Goal: Book appointment/travel/reservation

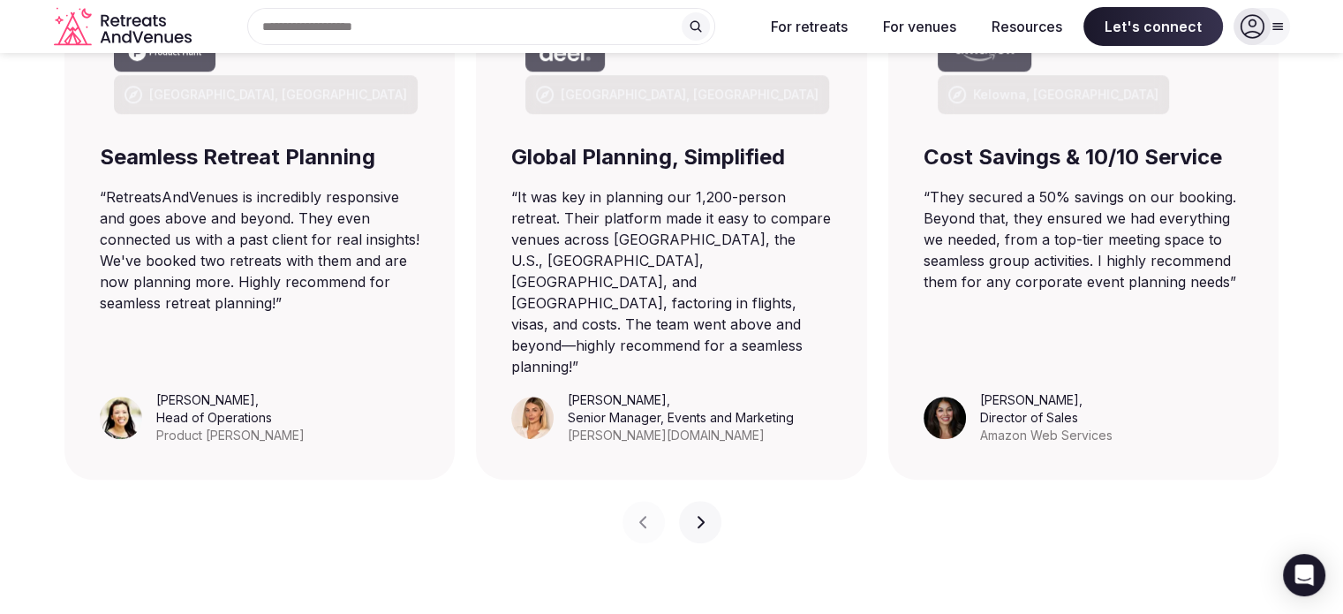
scroll to position [1324, 0]
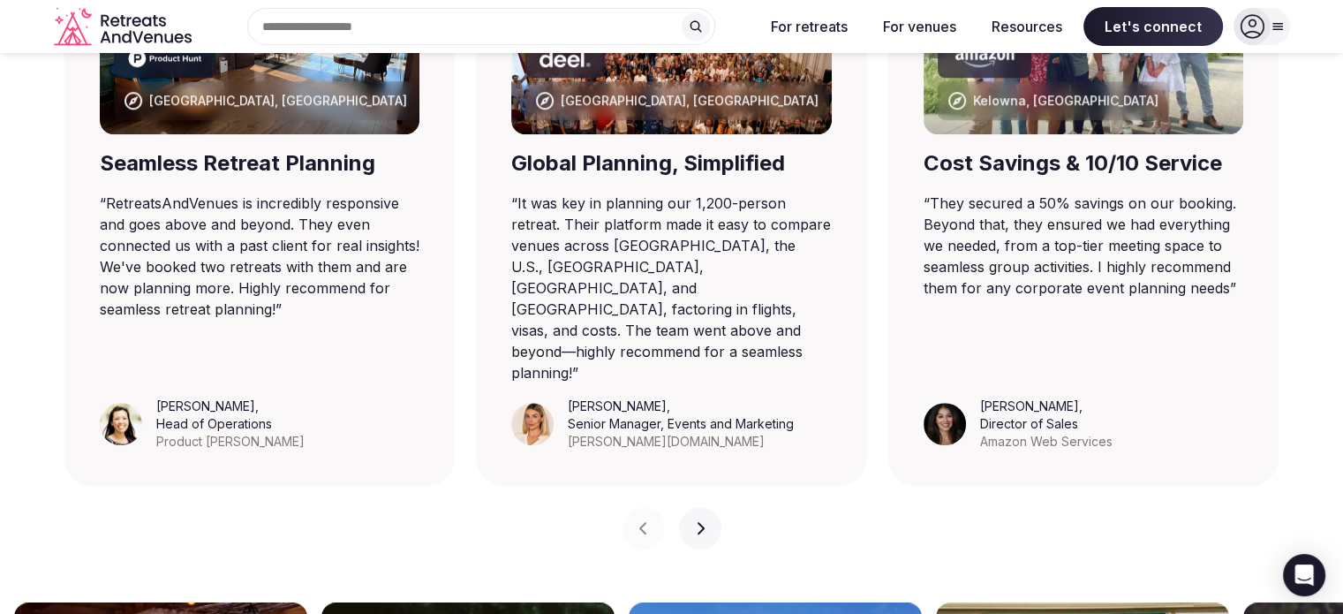
click at [449, 24] on input "text" at bounding box center [481, 26] width 468 height 37
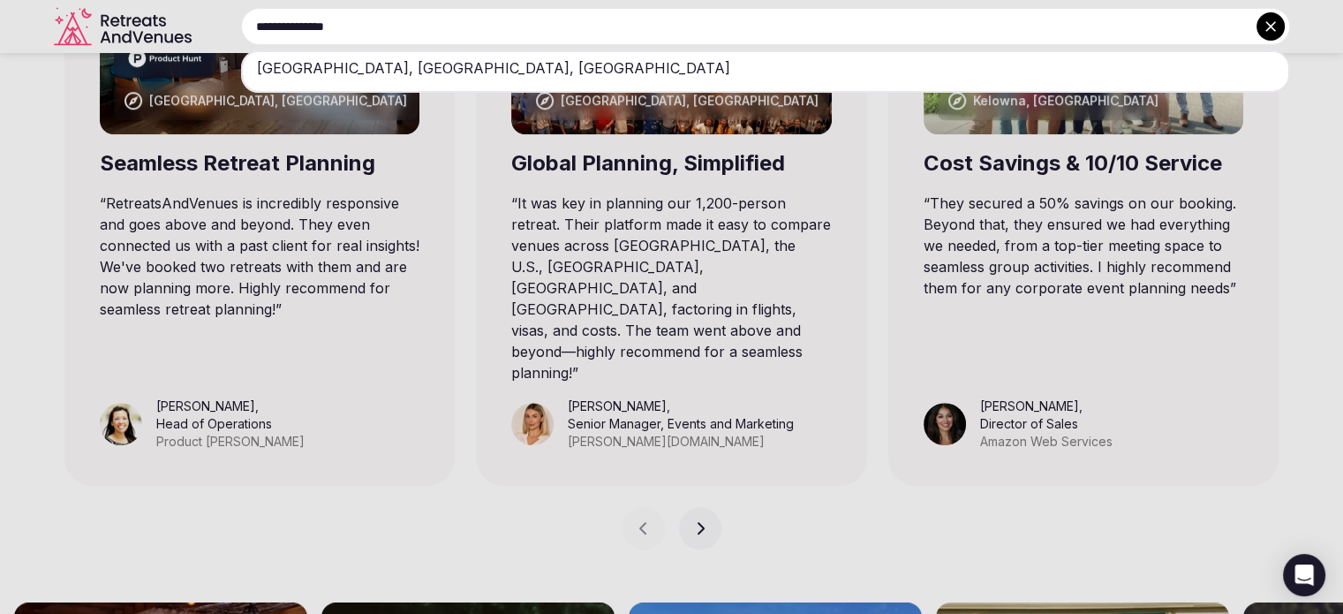
type input "**********"
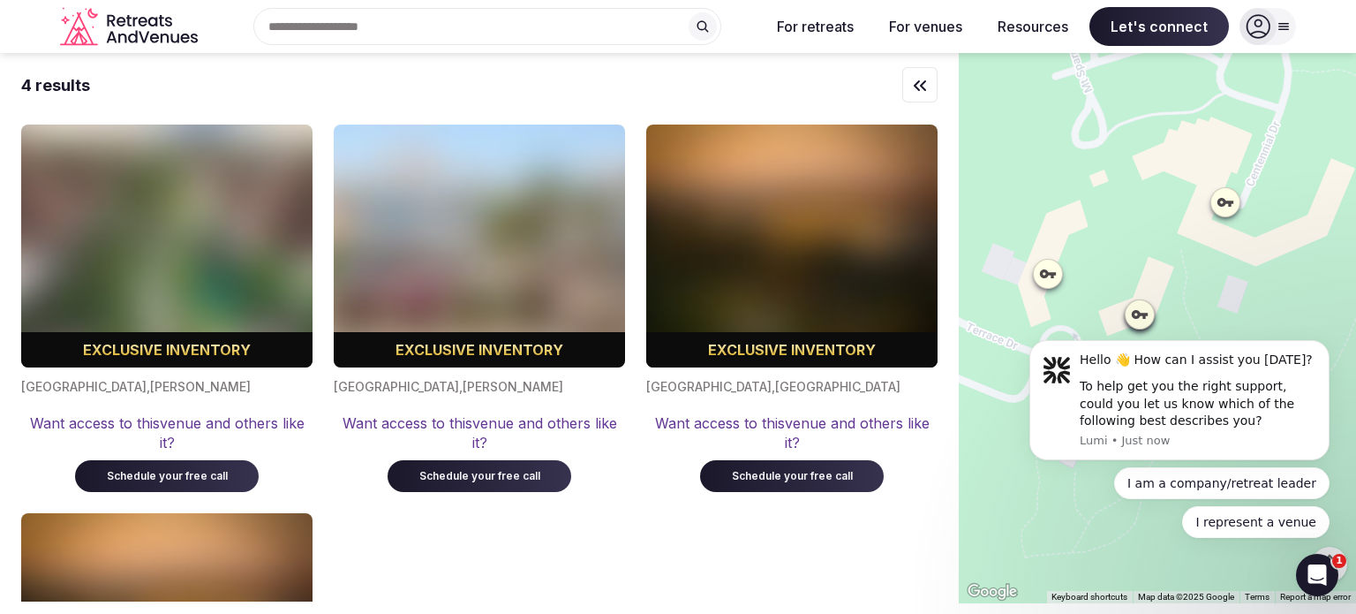
click at [132, 31] on icon "Retreats and Venues company logo" at bounding box center [130, 27] width 141 height 40
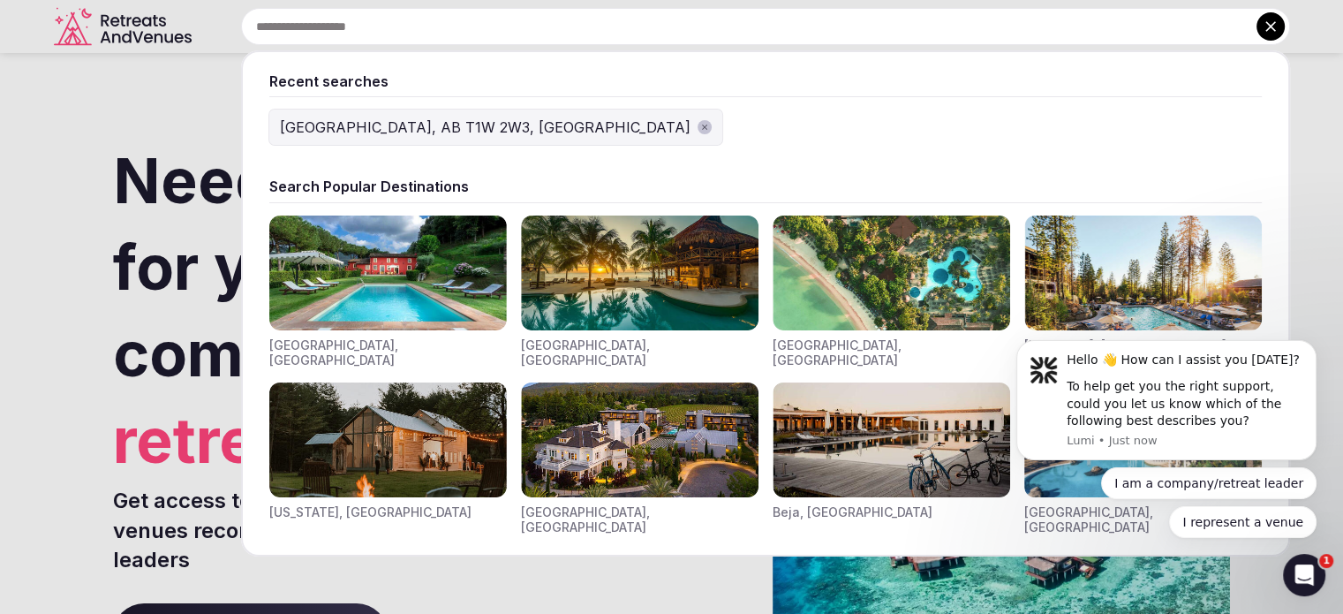
click at [381, 29] on div "Recent searches [GEOGRAPHIC_DATA], [GEOGRAPHIC_DATA] T1W 2W3, [GEOGRAPHIC_DATA]…" at bounding box center [744, 26] width 1091 height 37
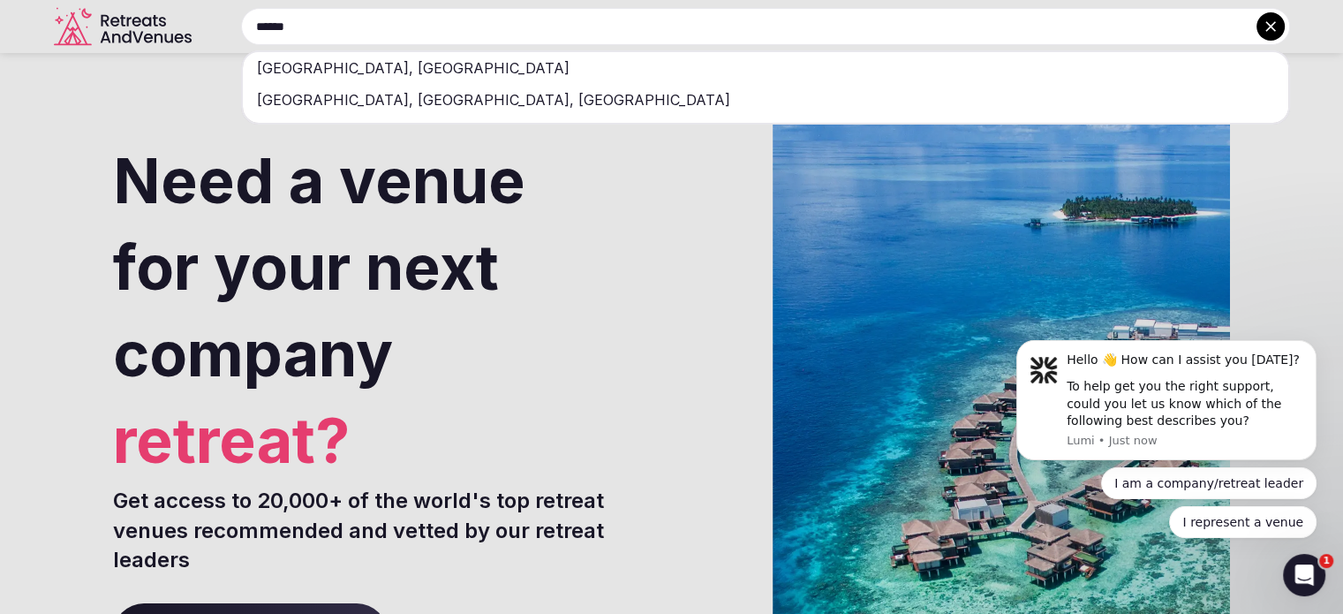
type input "******"
click at [353, 72] on div "[GEOGRAPHIC_DATA], [GEOGRAPHIC_DATA]" at bounding box center [765, 68] width 1045 height 32
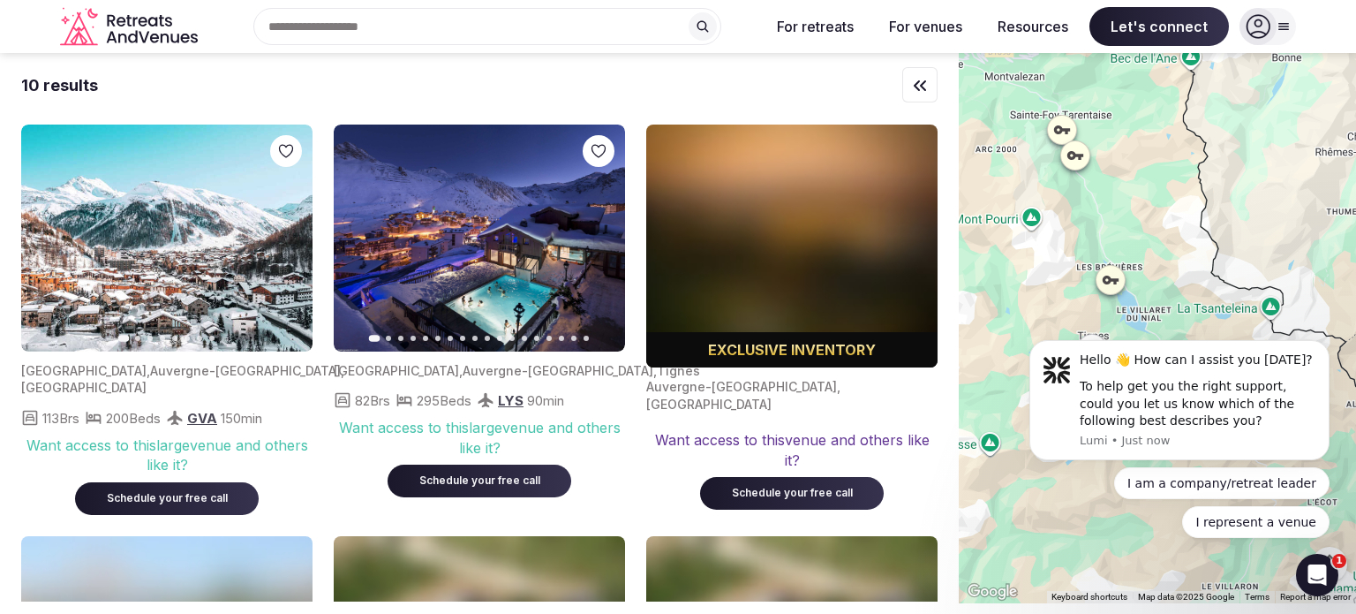
click at [279, 237] on button "Next slide" at bounding box center [288, 238] width 28 height 28
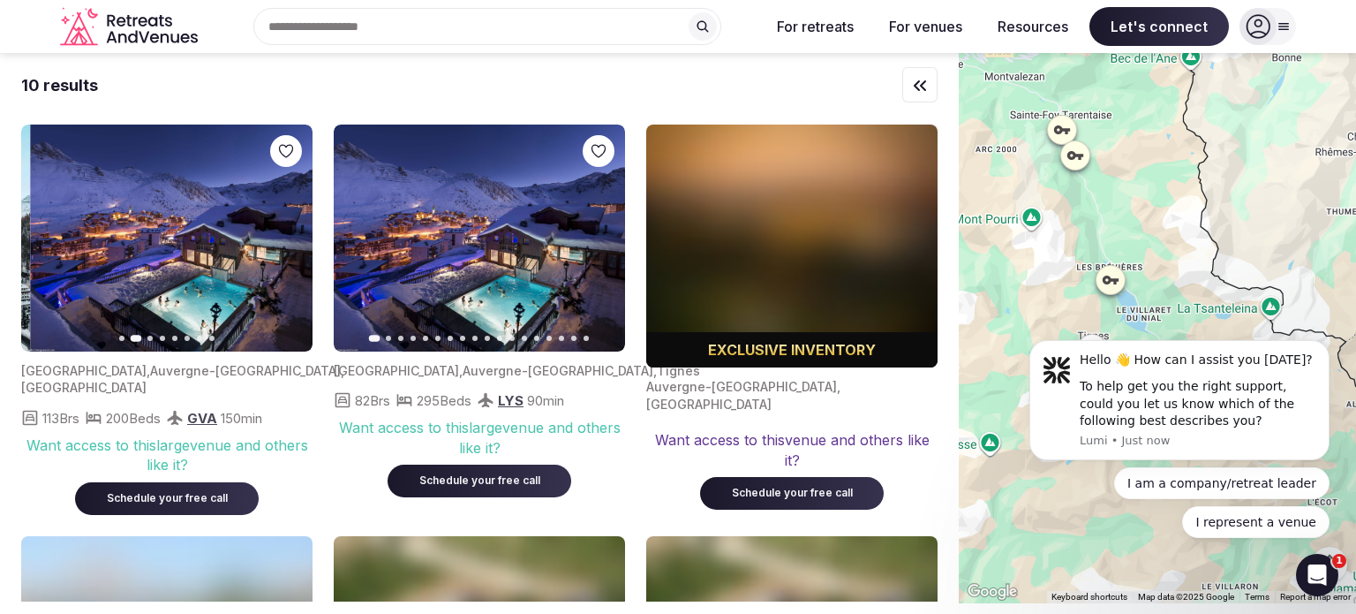
click at [282, 237] on icon "button" at bounding box center [288, 238] width 14 height 14
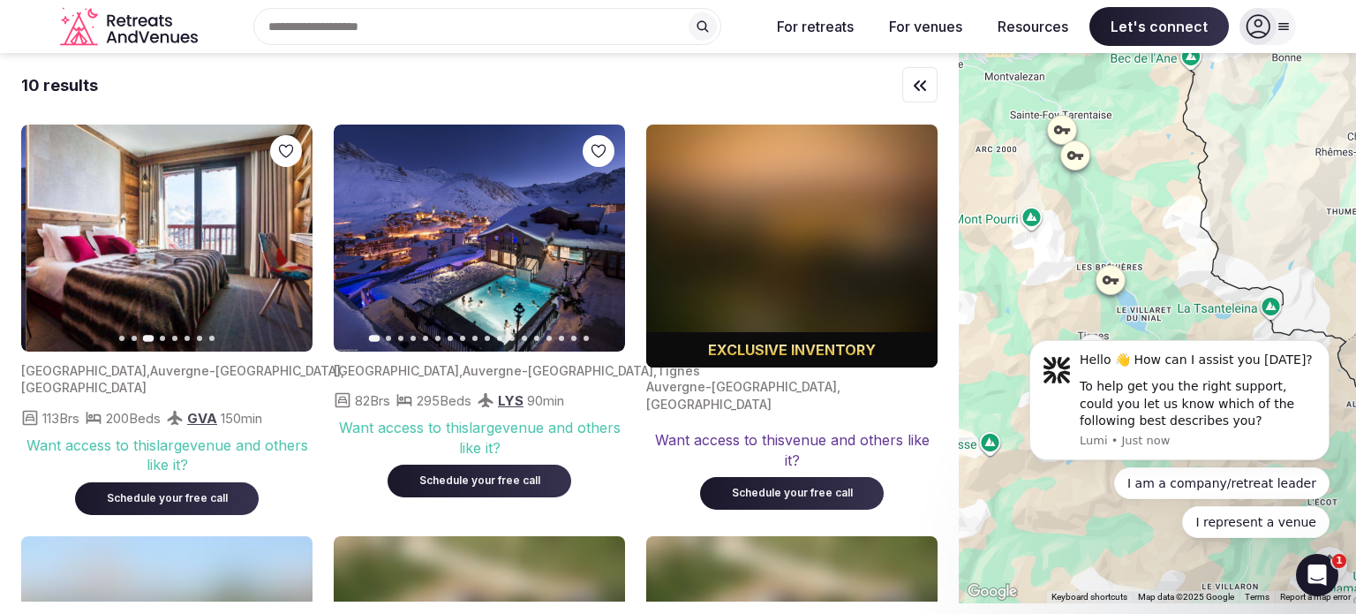
click at [282, 237] on icon "button" at bounding box center [288, 238] width 14 height 14
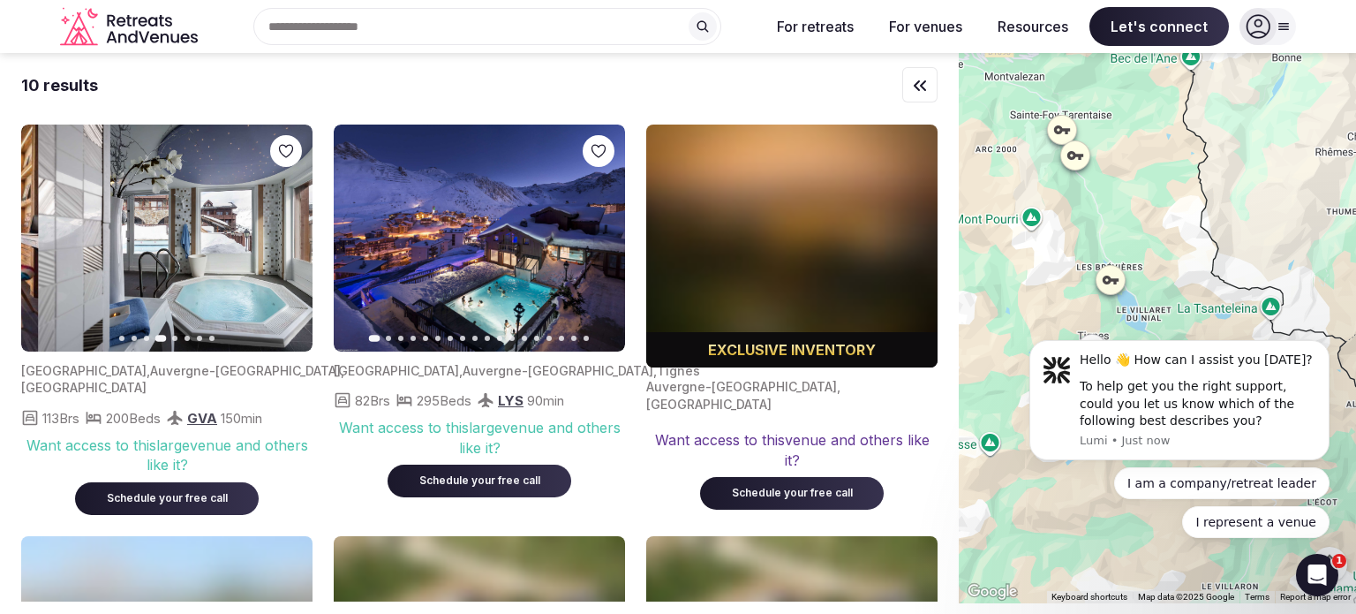
click at [282, 237] on icon "button" at bounding box center [288, 238] width 14 height 14
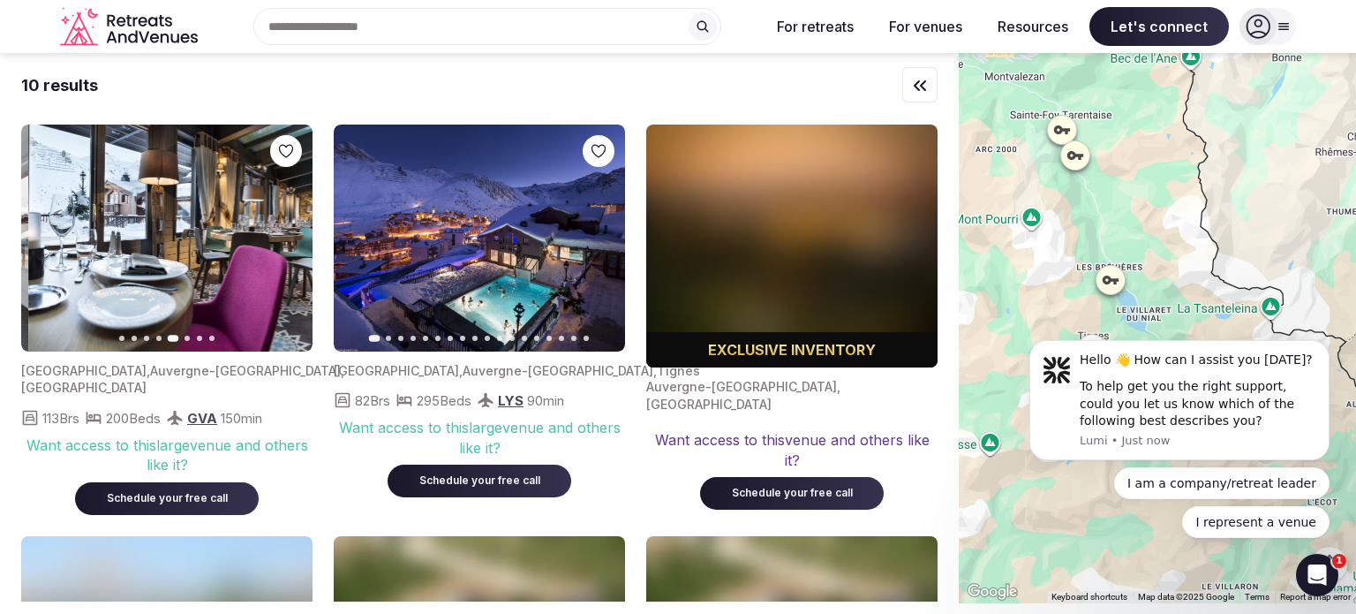
click at [282, 237] on icon "button" at bounding box center [288, 238] width 14 height 14
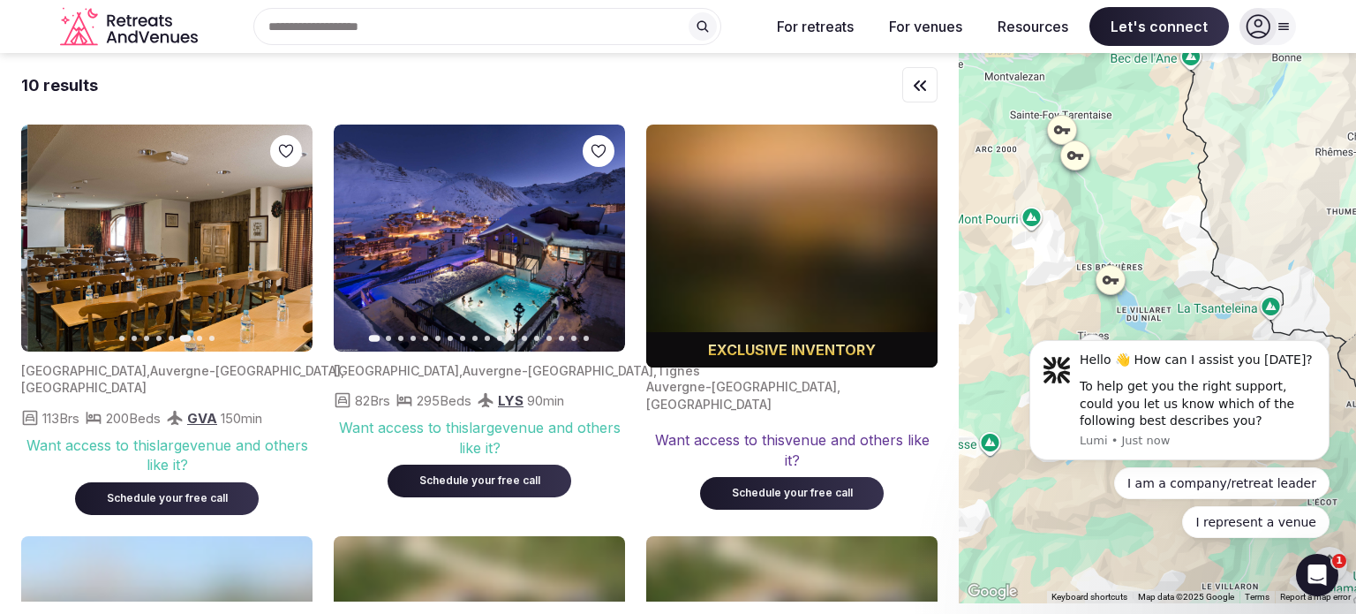
click at [282, 237] on icon "button" at bounding box center [288, 238] width 14 height 14
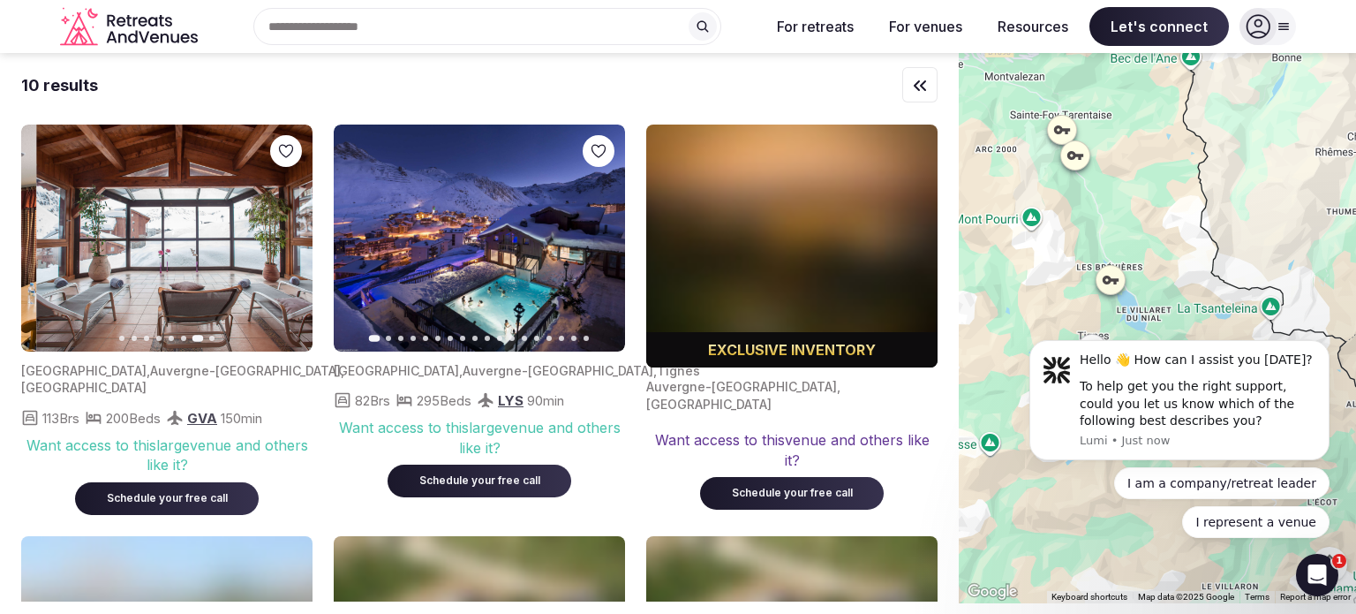
click at [282, 237] on icon "button" at bounding box center [288, 238] width 14 height 14
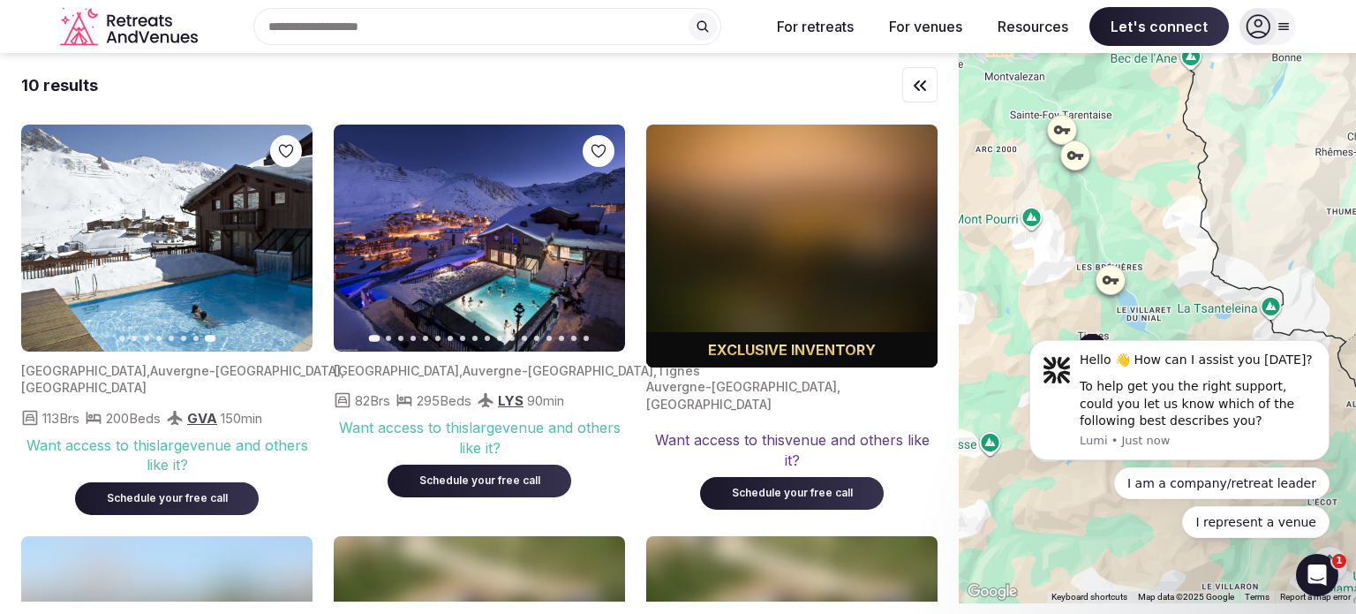
click at [587, 241] on button "Next slide" at bounding box center [600, 238] width 28 height 28
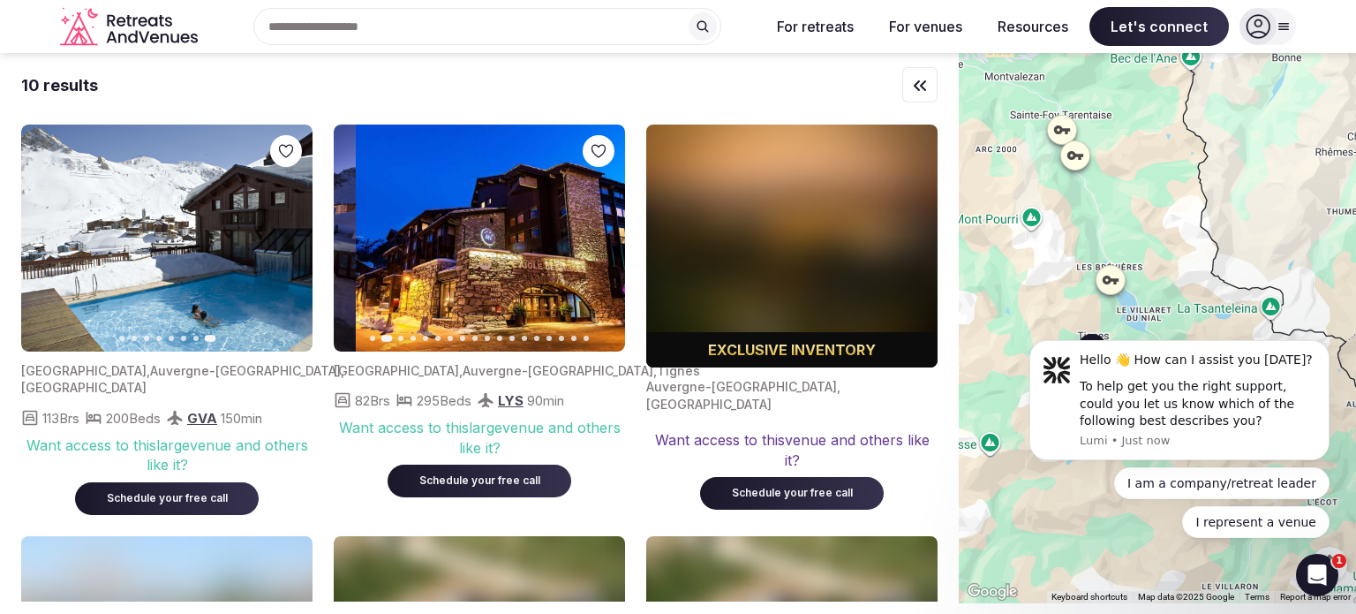
click at [589, 241] on button "Next slide" at bounding box center [600, 238] width 28 height 28
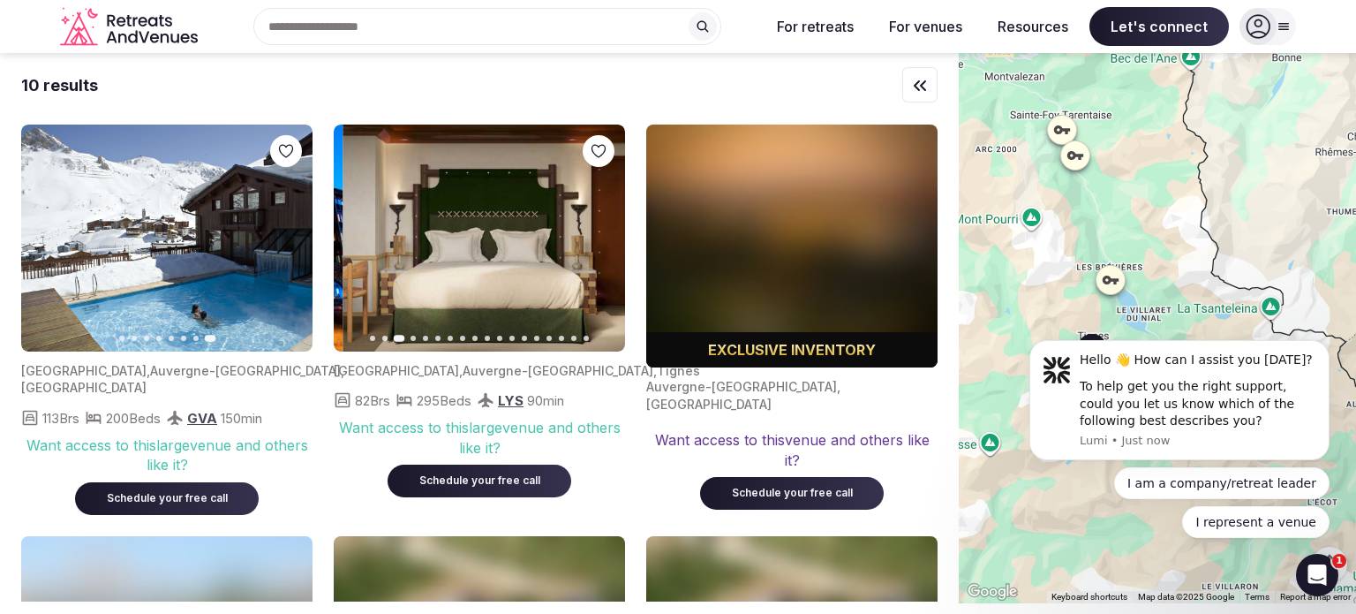
click at [583, 229] on img at bounding box center [488, 237] width 291 height 227
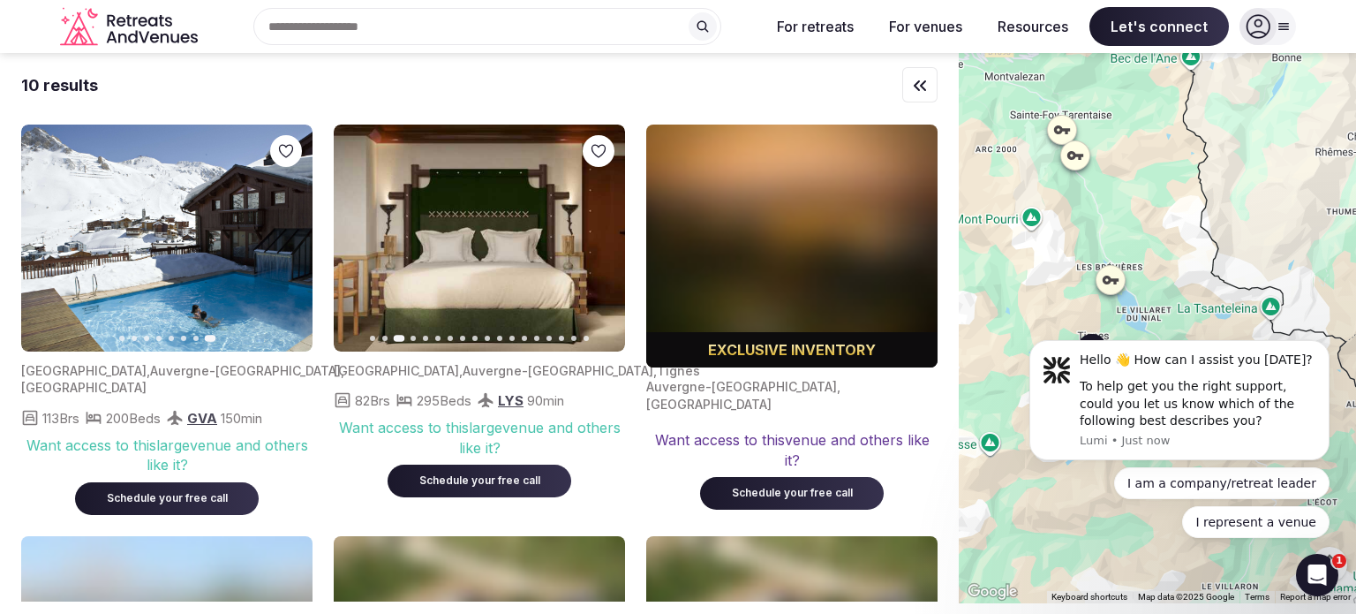
click at [353, 235] on icon "button" at bounding box center [358, 238] width 14 height 14
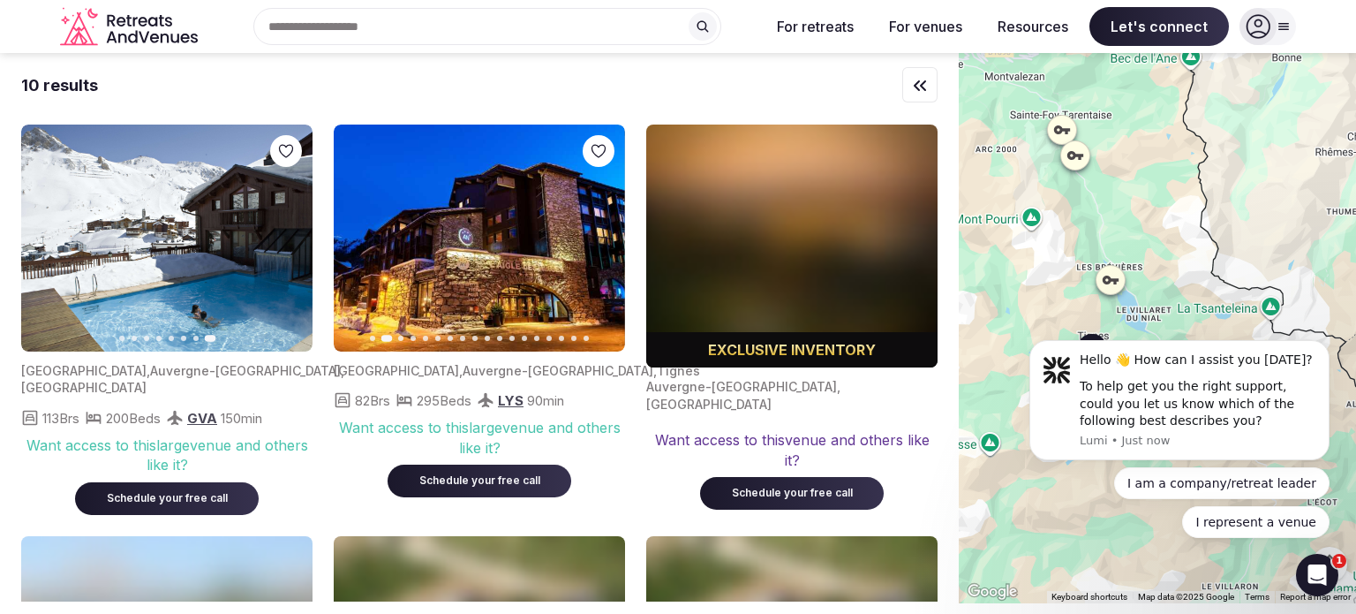
click at [353, 235] on icon "button" at bounding box center [358, 238] width 14 height 14
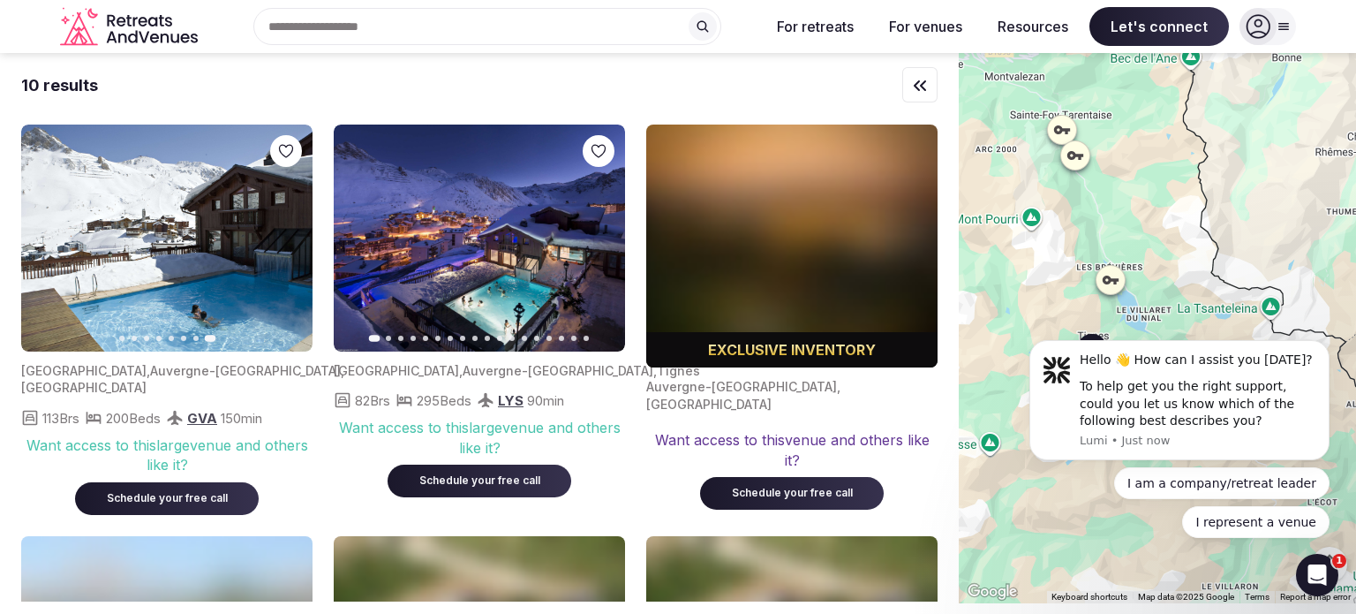
click at [603, 247] on button "Next slide" at bounding box center [600, 238] width 28 height 28
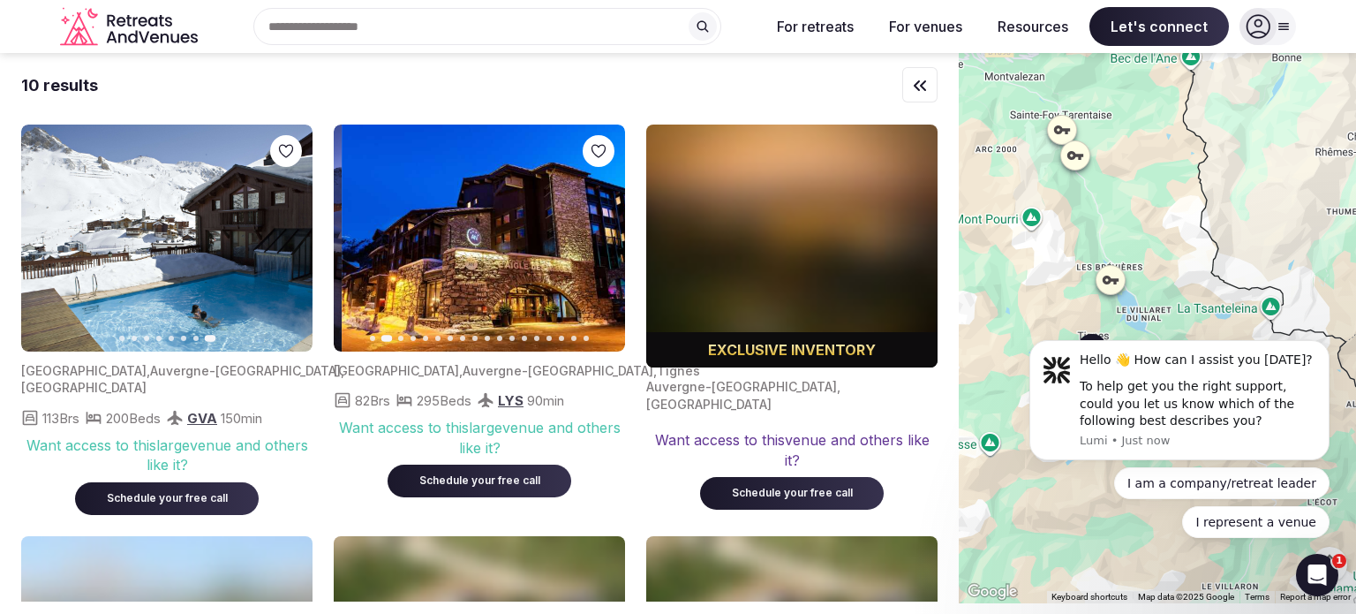
click at [601, 246] on button "Next slide" at bounding box center [600, 238] width 28 height 28
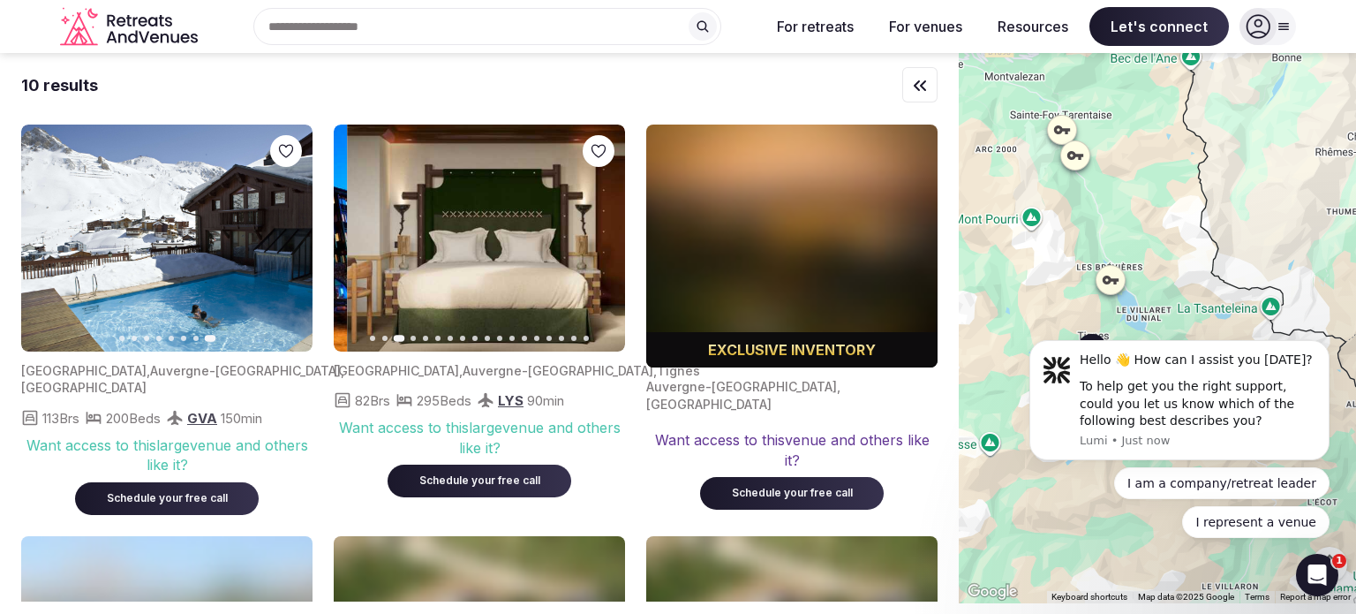
click at [601, 246] on button "Next slide" at bounding box center [600, 238] width 28 height 28
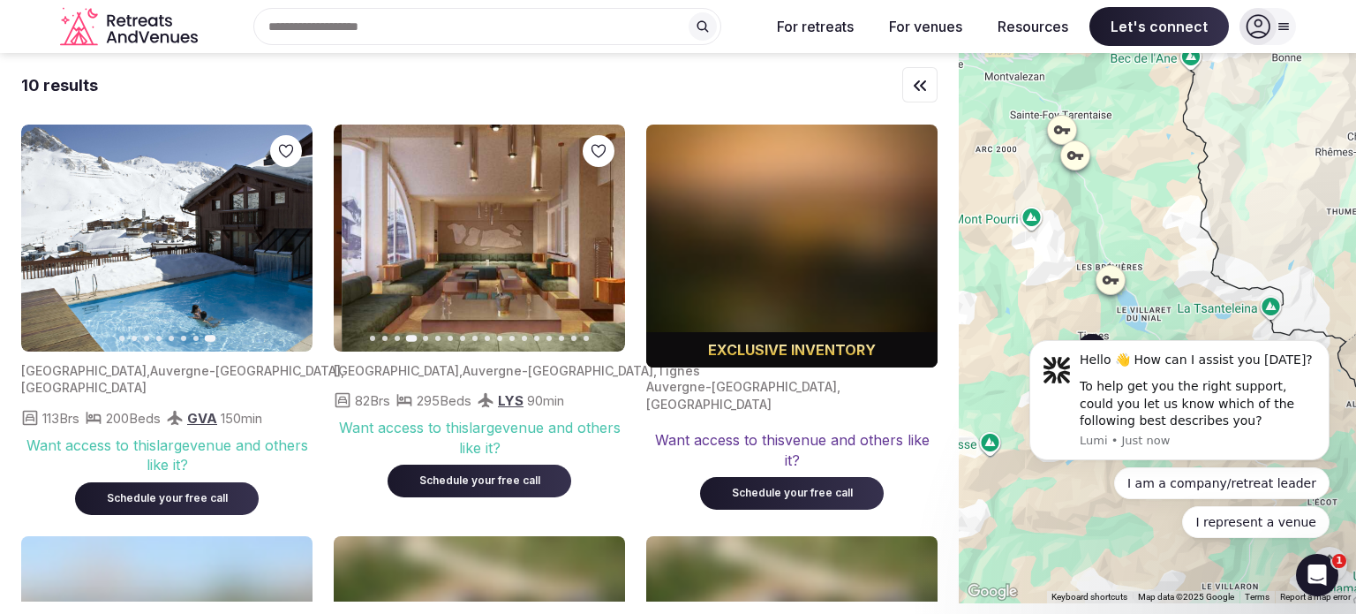
click at [601, 239] on icon "button" at bounding box center [601, 238] width 7 height 12
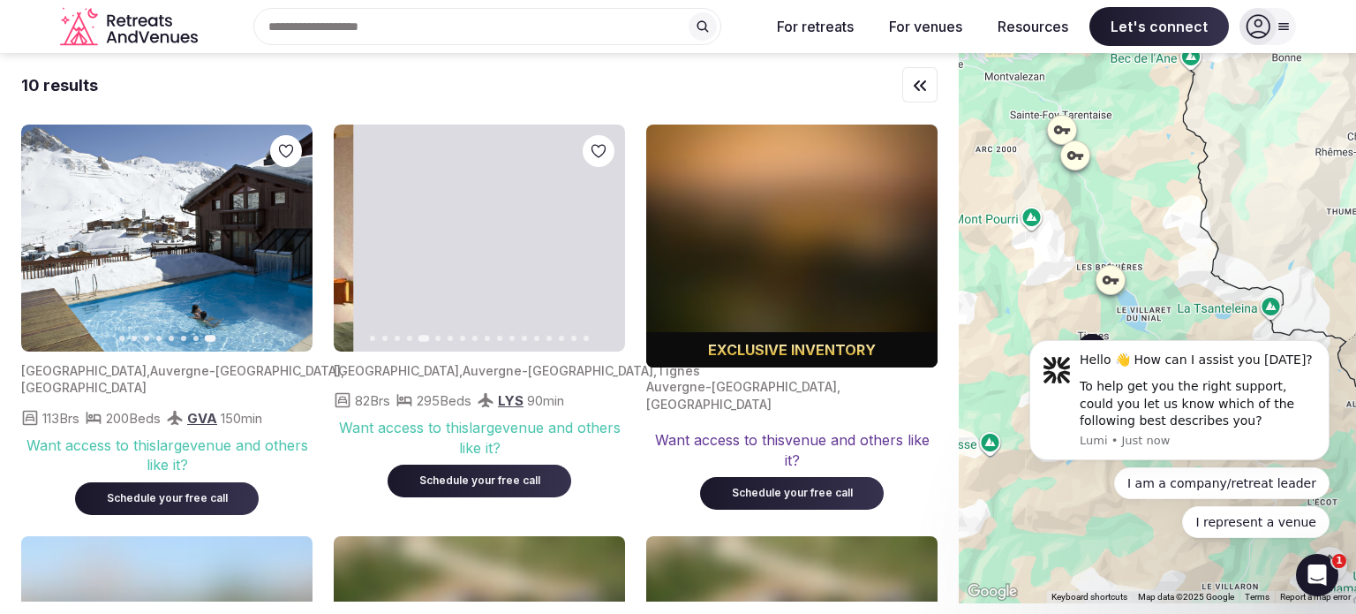
click at [601, 239] on icon "button" at bounding box center [601, 238] width 7 height 12
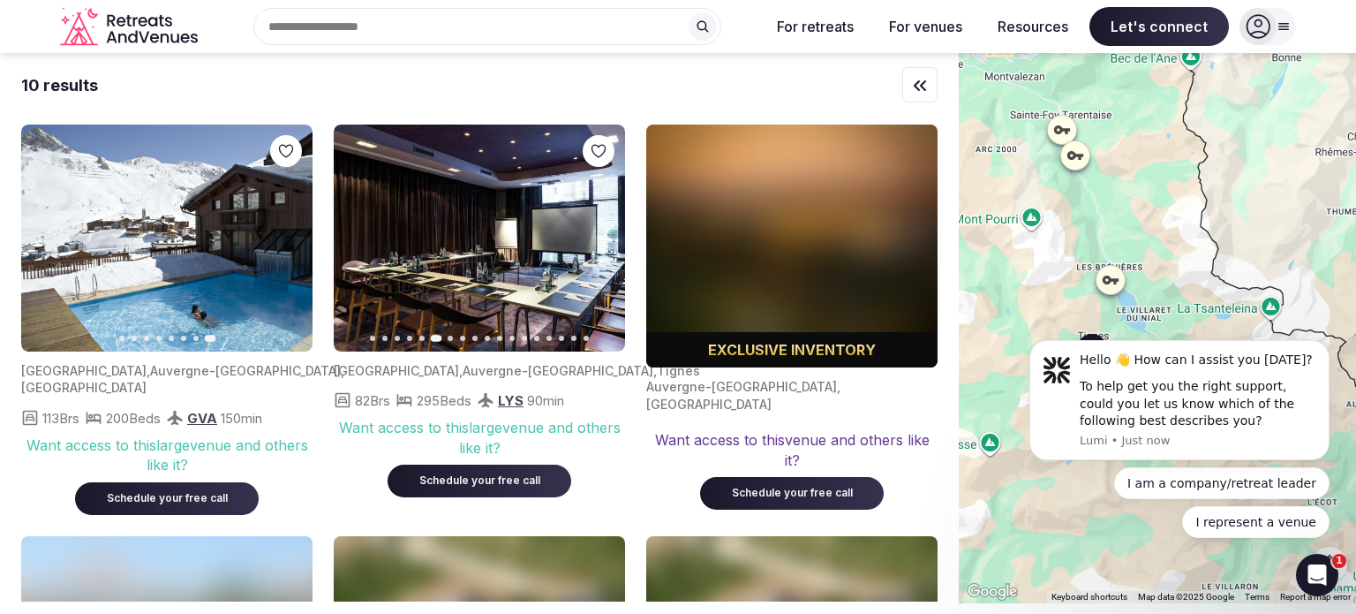
click at [601, 234] on icon "button" at bounding box center [600, 238] width 14 height 14
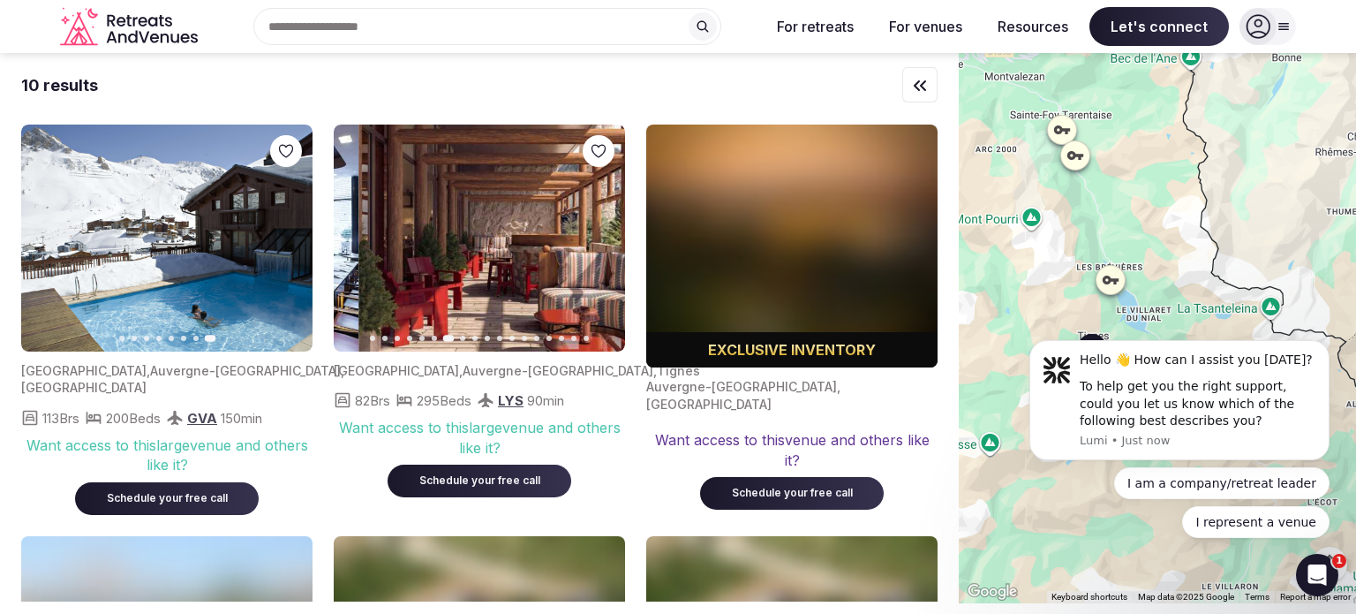
click at [601, 234] on icon "button" at bounding box center [600, 238] width 14 height 14
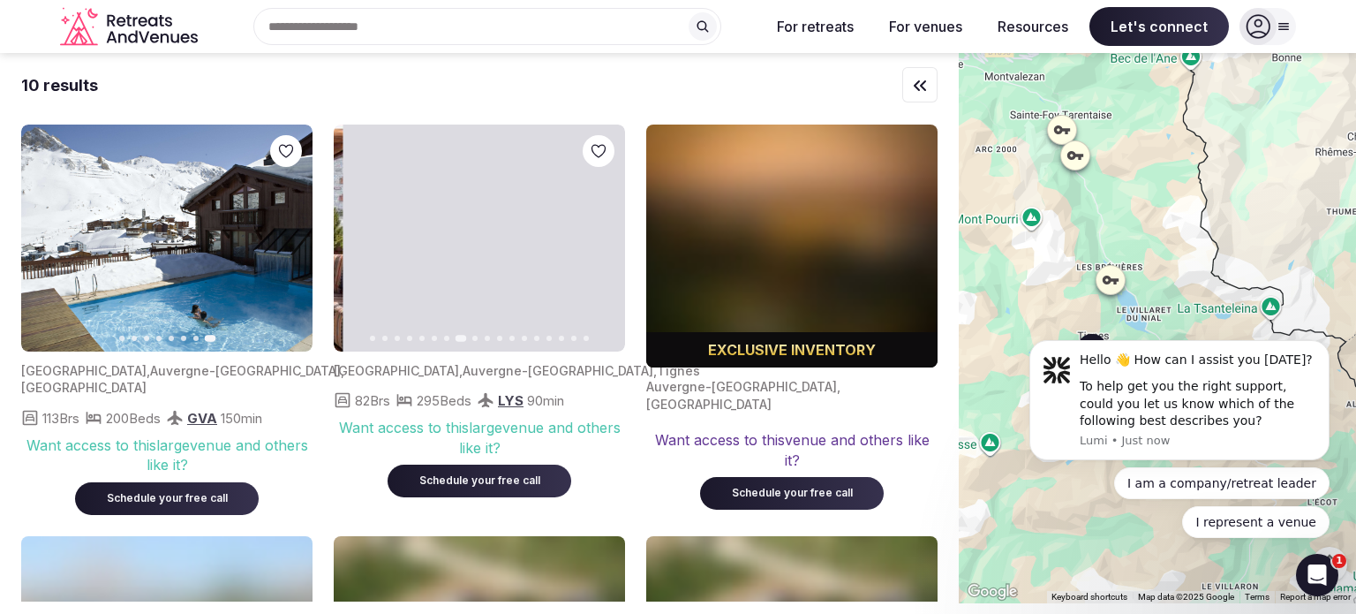
click at [601, 234] on icon "button" at bounding box center [600, 238] width 14 height 14
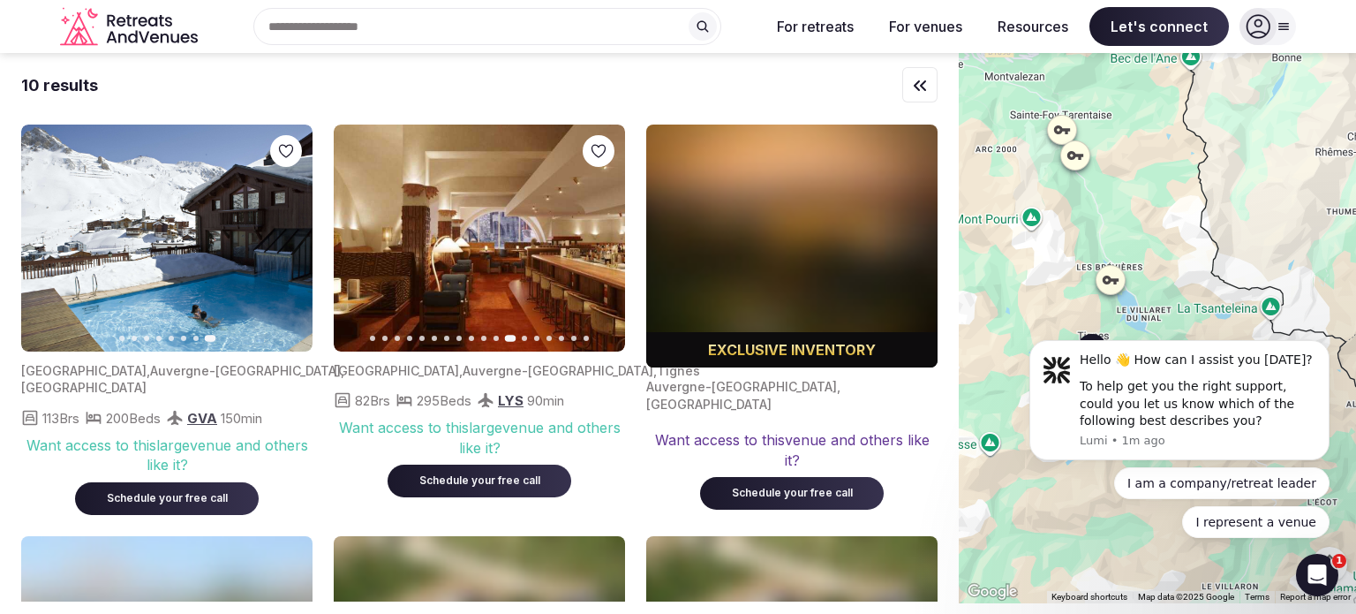
click at [529, 478] on div "Schedule your free call" at bounding box center [479, 480] width 141 height 15
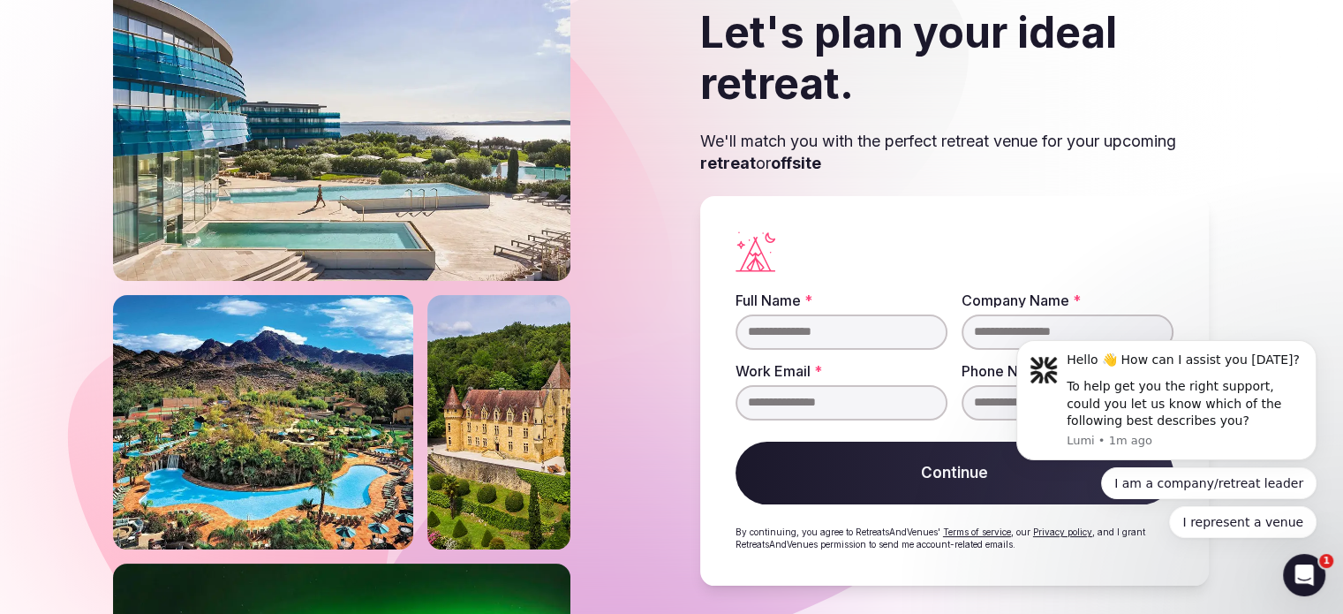
scroll to position [99, 0]
